Goal: Task Accomplishment & Management: Manage account settings

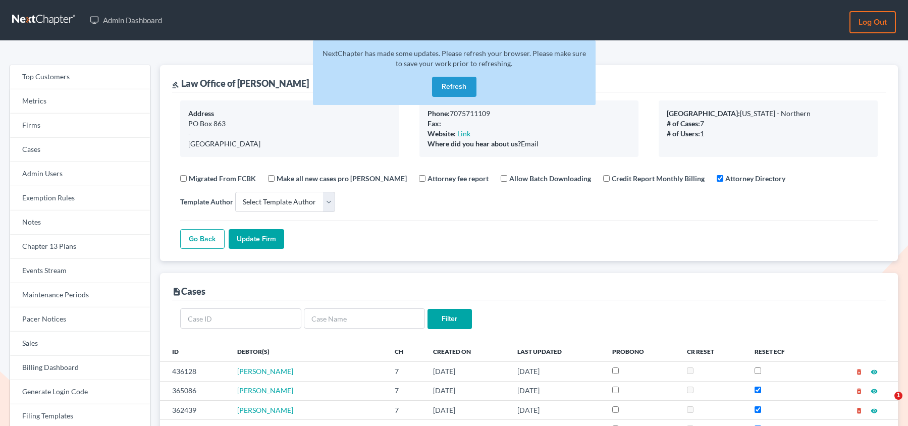
select select
click at [54, 122] on link "Firms" at bounding box center [80, 126] width 140 height 24
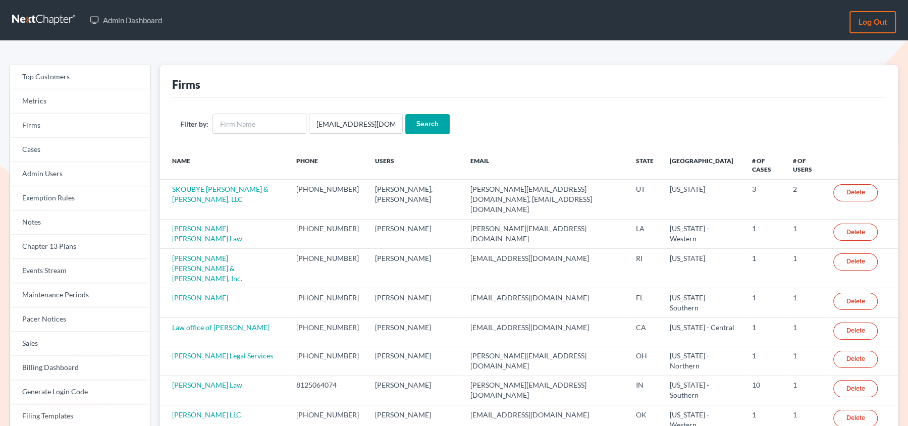
scroll to position [0, 22]
type input "[EMAIL_ADDRESS][DOMAIN_NAME]"
click at [405, 114] on input "Search" at bounding box center [427, 124] width 44 height 20
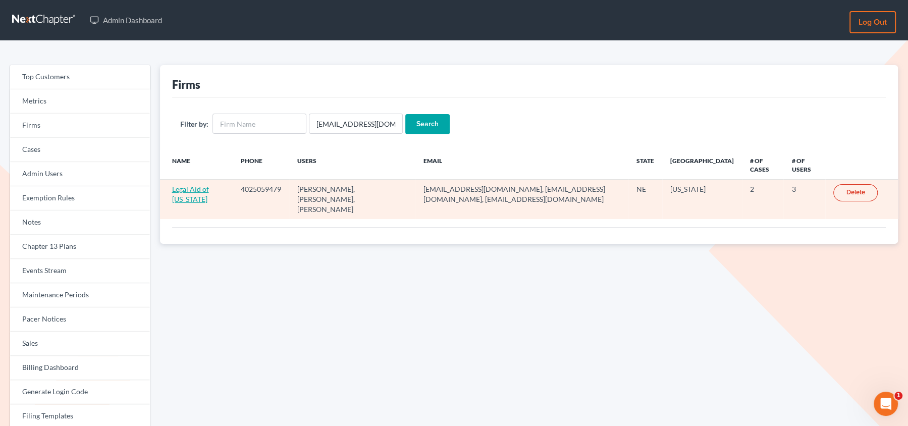
click at [188, 189] on link "Legal Aid of [US_STATE]" at bounding box center [190, 194] width 37 height 19
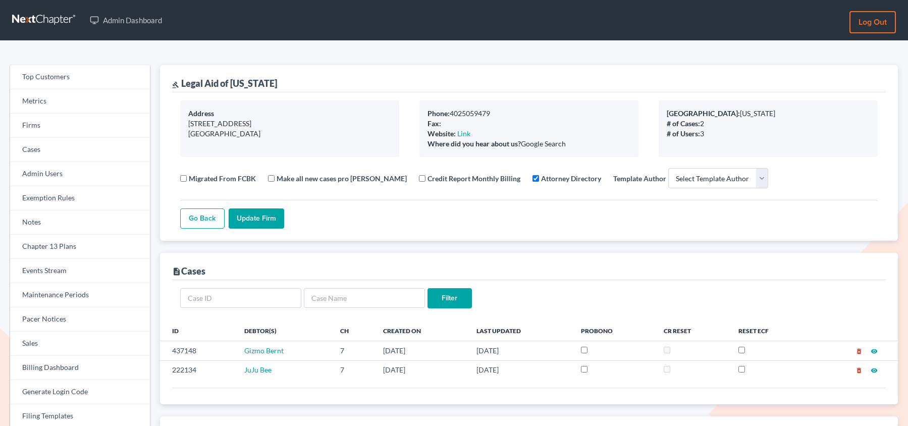
select select
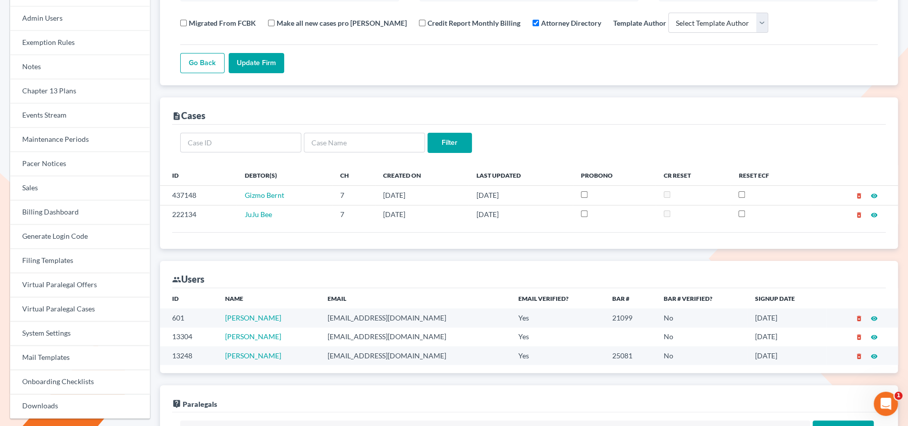
scroll to position [157, 0]
click at [377, 314] on td "[EMAIL_ADDRESS][DOMAIN_NAME]" at bounding box center [415, 316] width 191 height 19
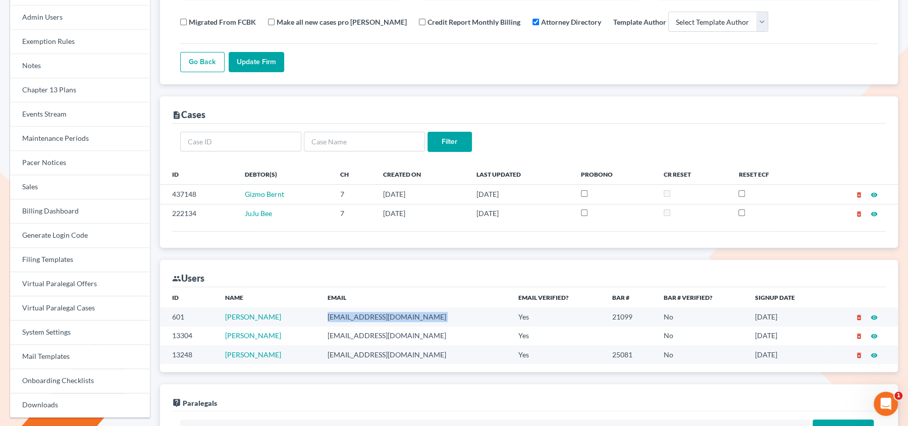
click at [377, 314] on td "[EMAIL_ADDRESS][DOMAIN_NAME]" at bounding box center [415, 316] width 191 height 19
copy td "[EMAIL_ADDRESS][DOMAIN_NAME]"
click at [264, 336] on link "Heather Bernt" at bounding box center [253, 335] width 56 height 9
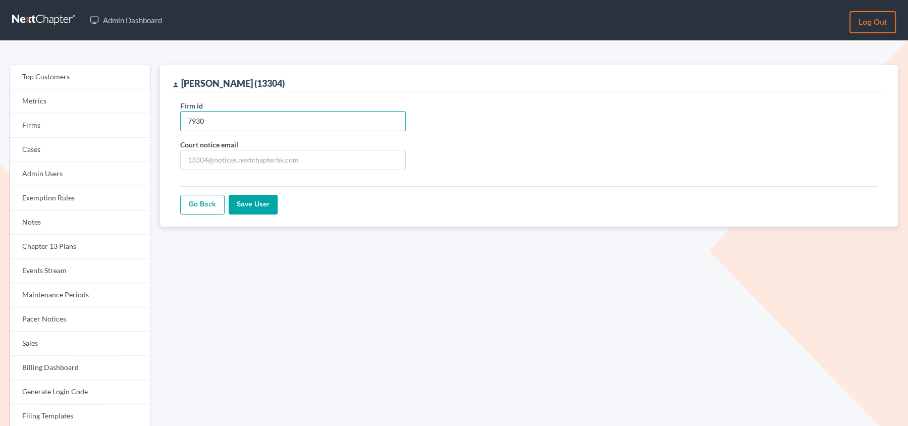
click at [273, 116] on input "7930" at bounding box center [293, 121] width 226 height 20
paste input "1232"
type input "12320"
click at [247, 208] on input "Save User" at bounding box center [253, 205] width 49 height 20
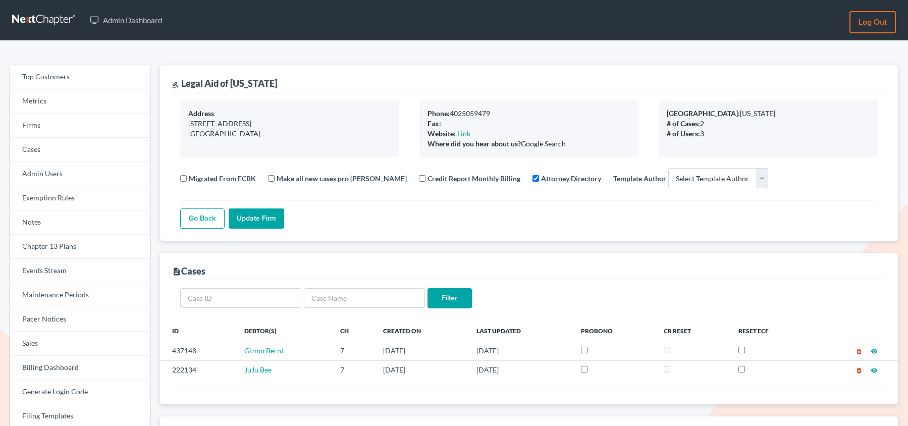
select select
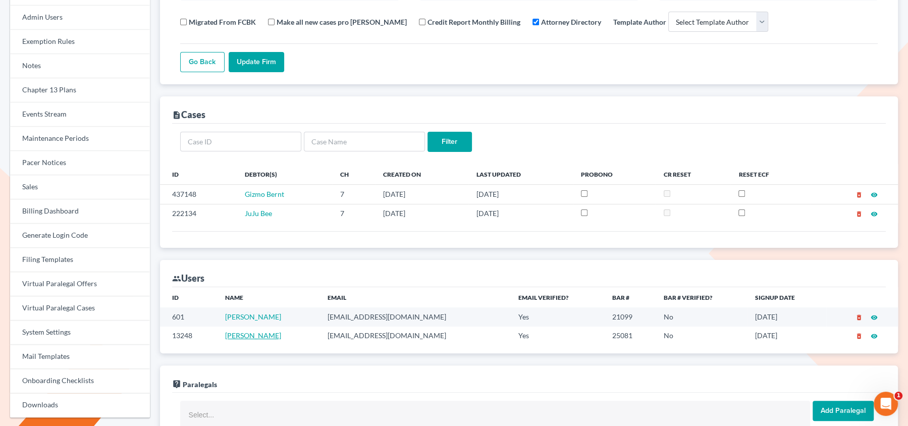
click at [248, 333] on link "[PERSON_NAME]" at bounding box center [253, 335] width 56 height 9
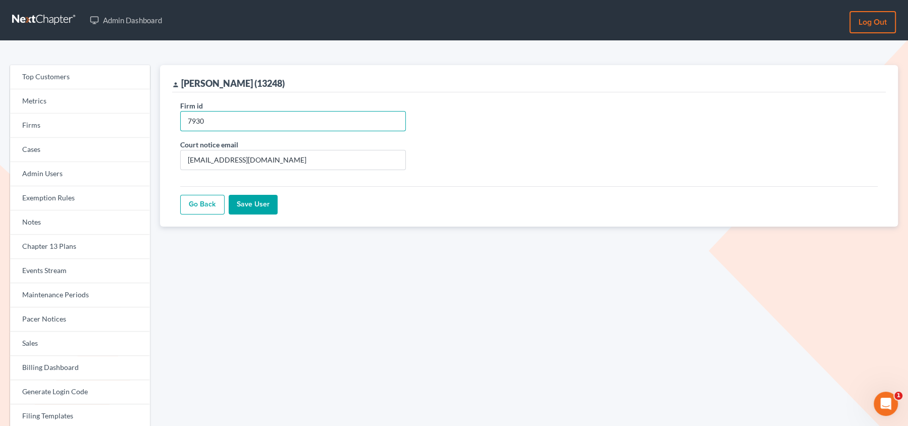
click at [316, 120] on input "7930" at bounding box center [293, 121] width 226 height 20
paste input "1232"
type input "12320"
click at [257, 206] on input "Save User" at bounding box center [253, 205] width 49 height 20
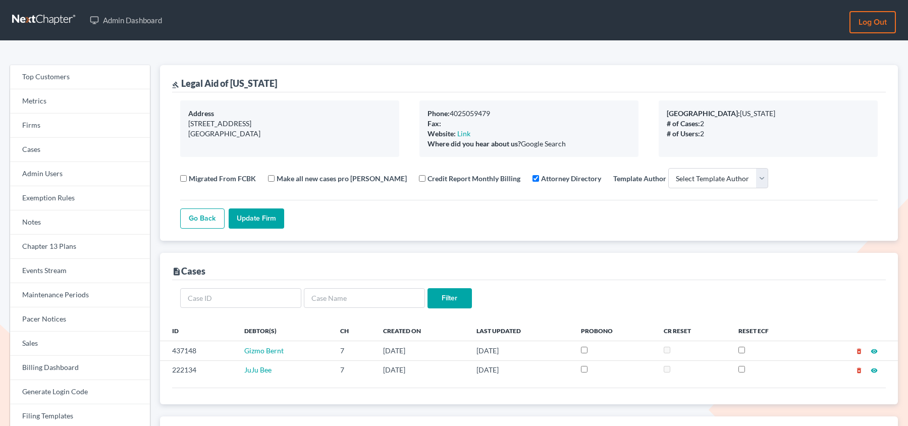
select select
